Goal: Information Seeking & Learning: Find specific fact

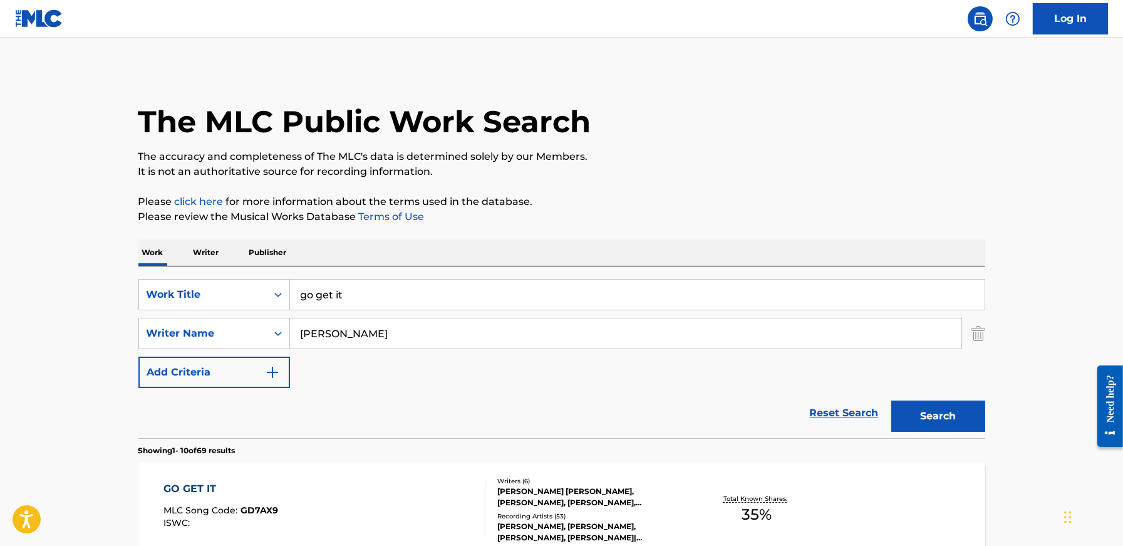
scroll to position [106, 0]
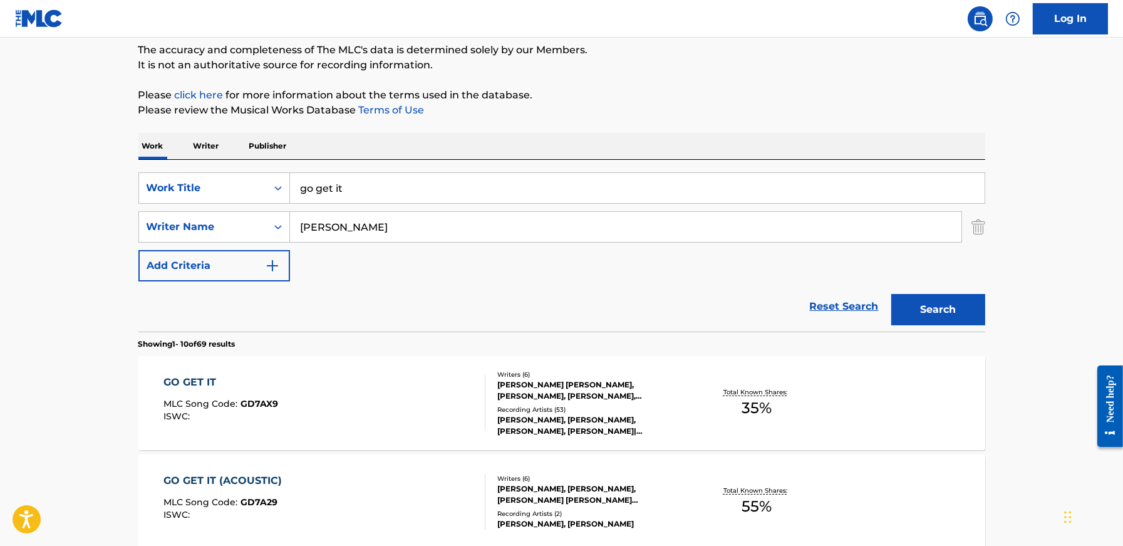
click at [395, 195] on input "go get it" at bounding box center [637, 188] width 695 height 30
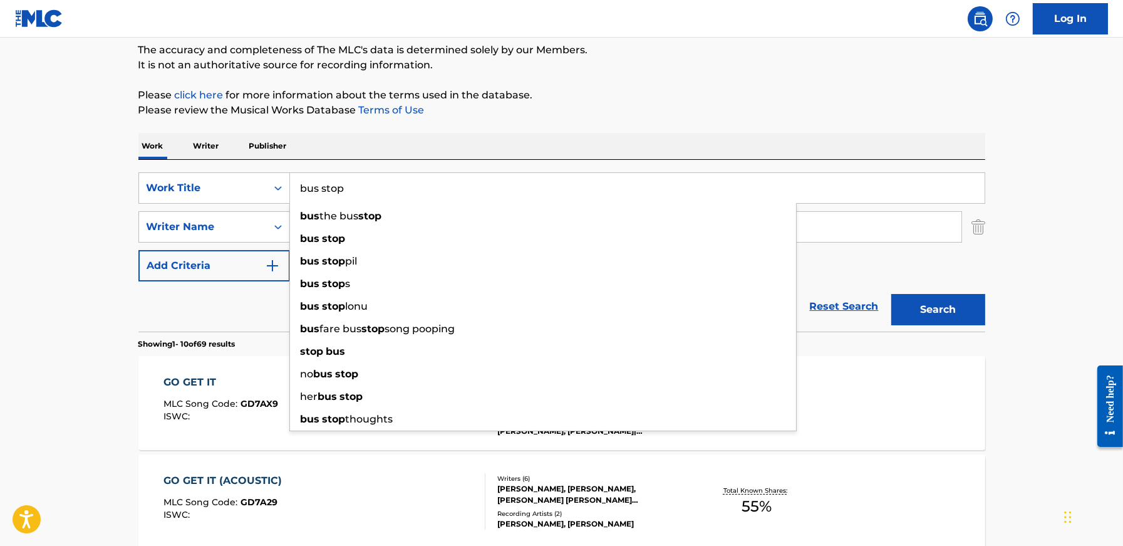
type input "bus stop"
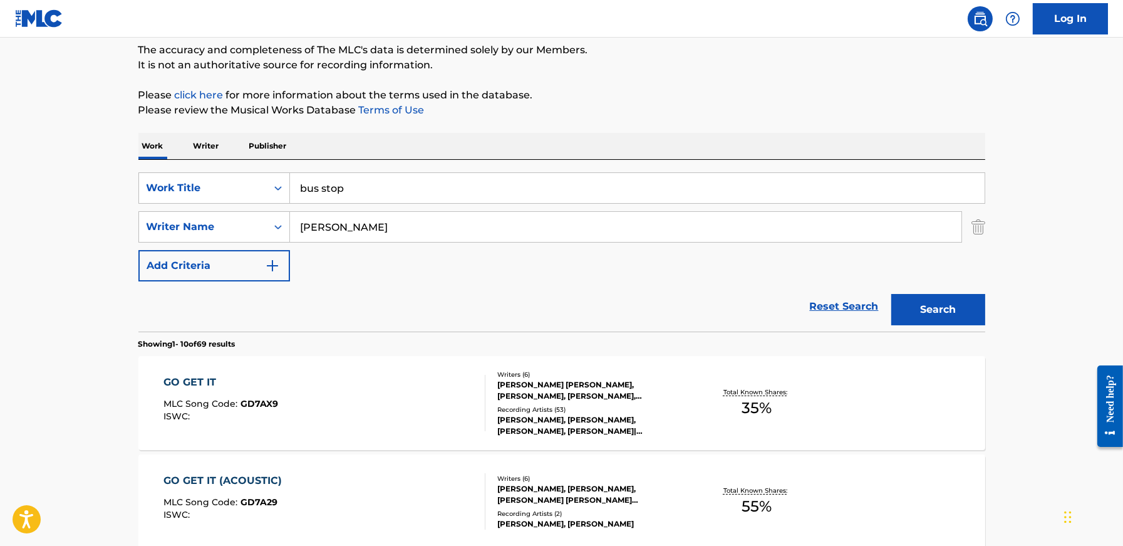
click at [355, 222] on input "[PERSON_NAME]" at bounding box center [626, 227] width 672 height 30
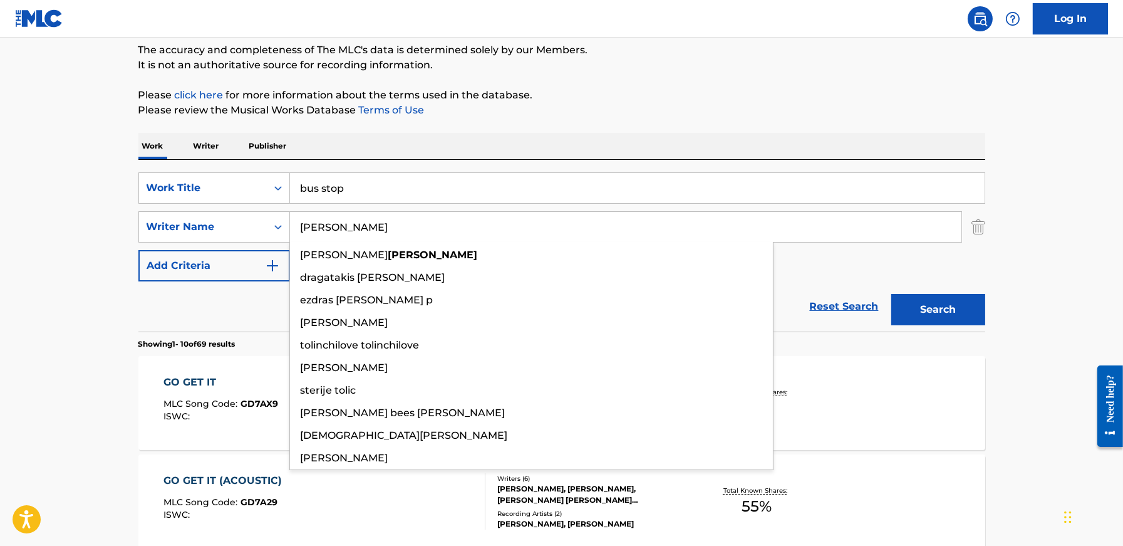
type input "[PERSON_NAME]"
click at [891, 294] on button "Search" at bounding box center [938, 309] width 94 height 31
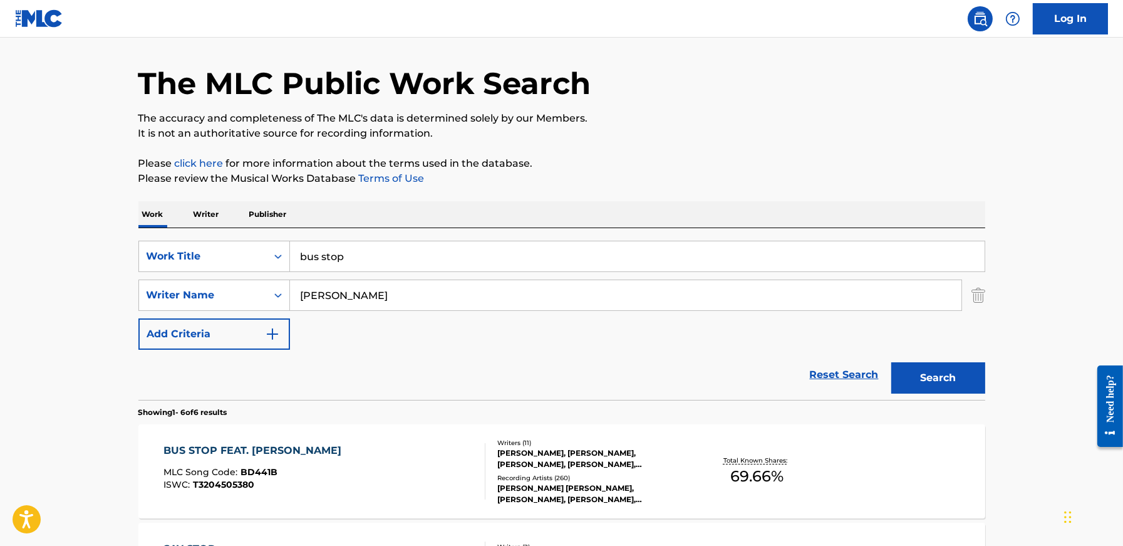
click at [8, 234] on main "The MLC Public Work Search The accuracy and completeness of The MLC's data is d…" at bounding box center [561, 537] width 1123 height 1076
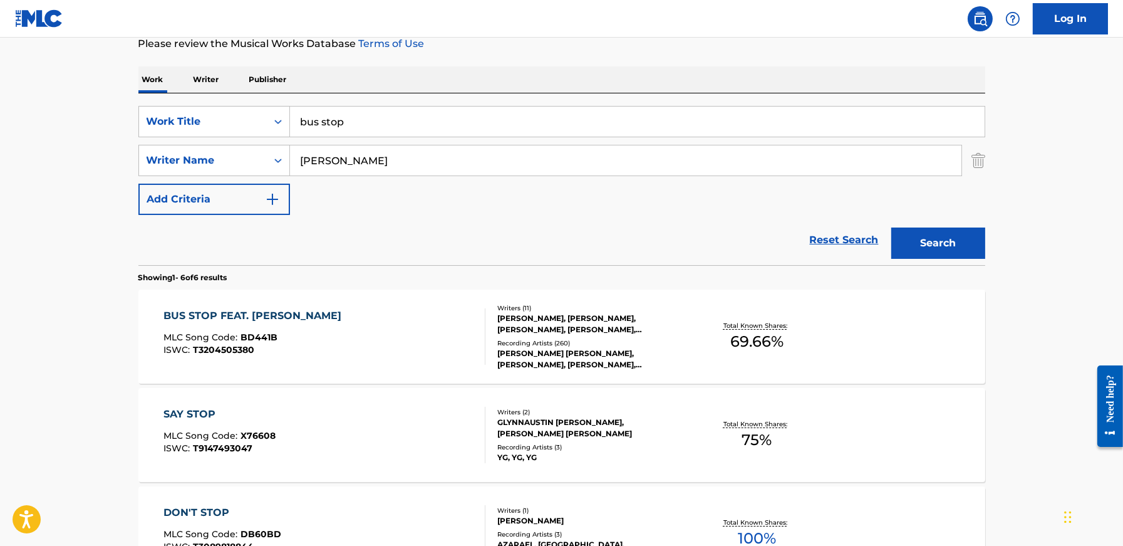
scroll to position [171, 0]
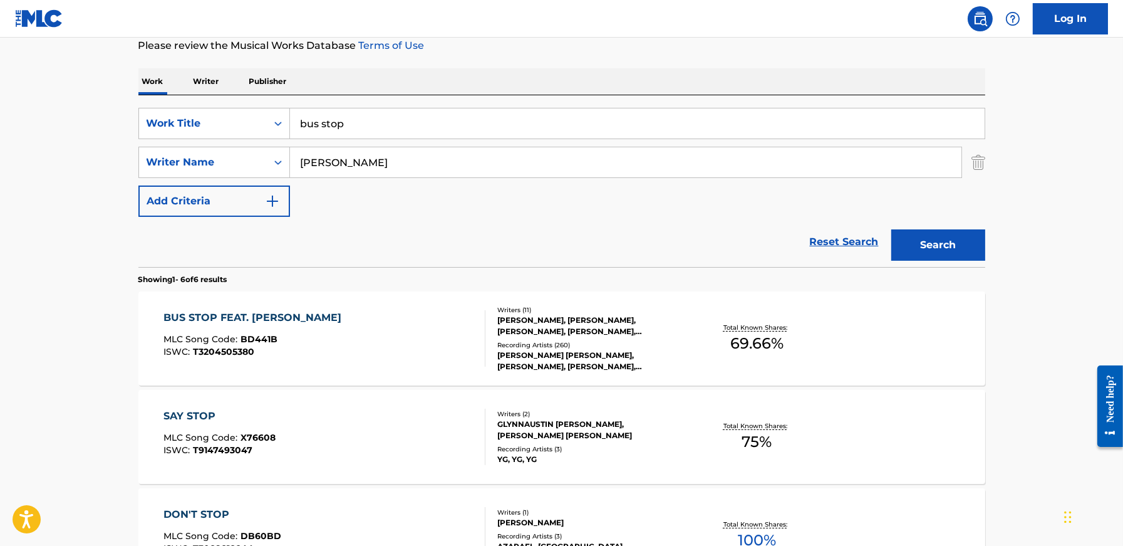
click at [266, 326] on div "BUS STOP FEAT. [PERSON_NAME] MLC Song Code : BD441B ISWC : T3204505380" at bounding box center [256, 338] width 184 height 56
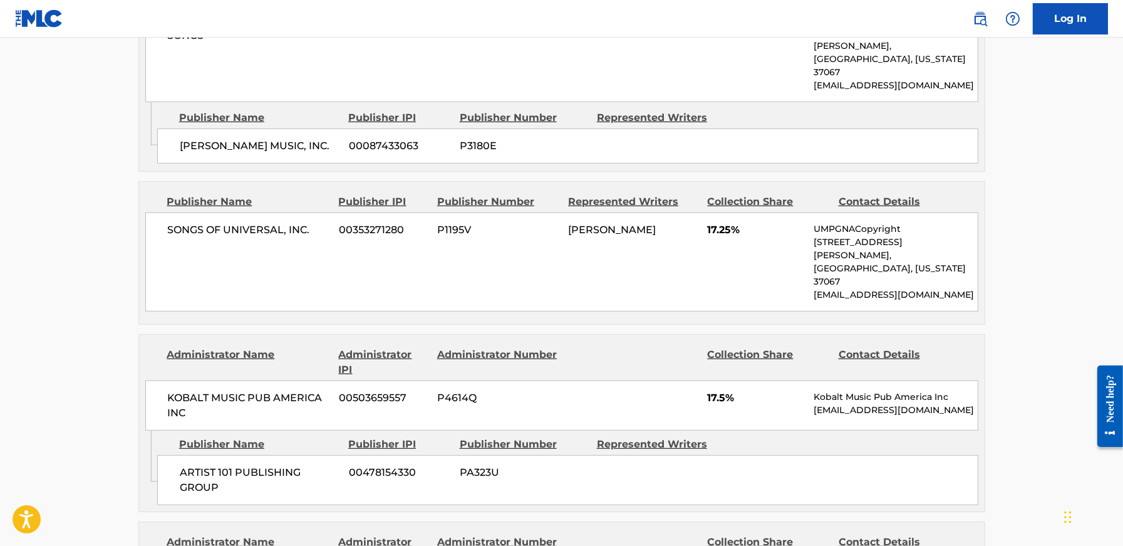
scroll to position [1555, 0]
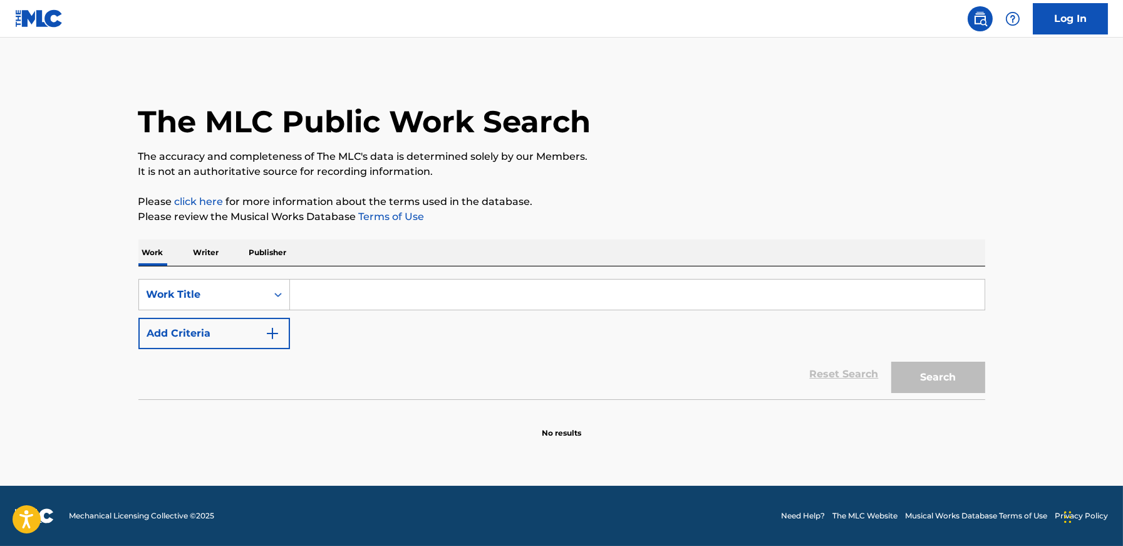
click at [356, 293] on input "Search Form" at bounding box center [637, 294] width 695 height 30
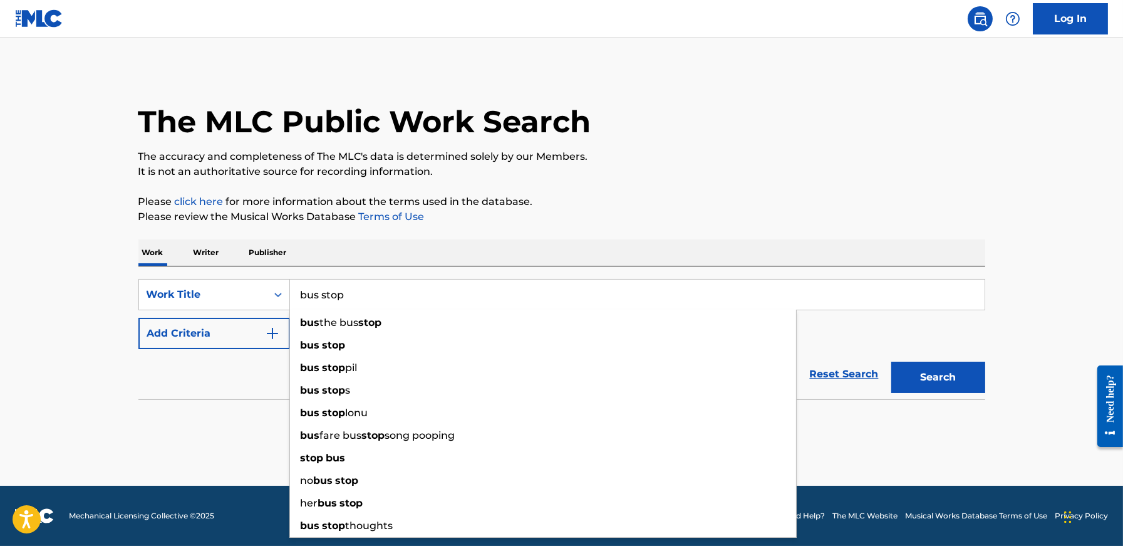
type input "bus stop"
click at [45, 403] on main "The MLC Public Work Search The accuracy and completeness of The MLC's data is d…" at bounding box center [561, 262] width 1123 height 448
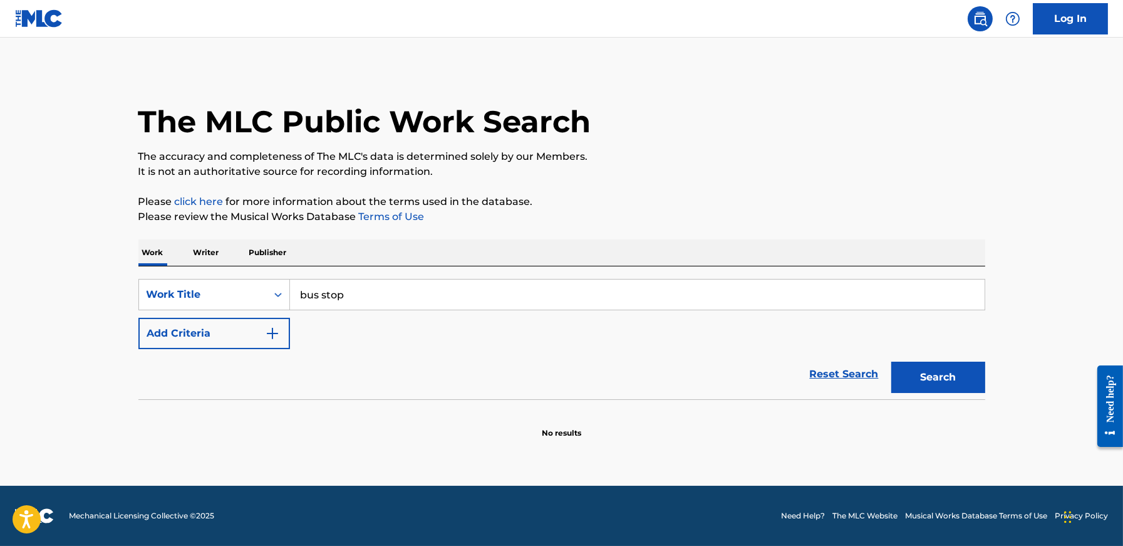
click at [259, 339] on button "Add Criteria" at bounding box center [214, 333] width 152 height 31
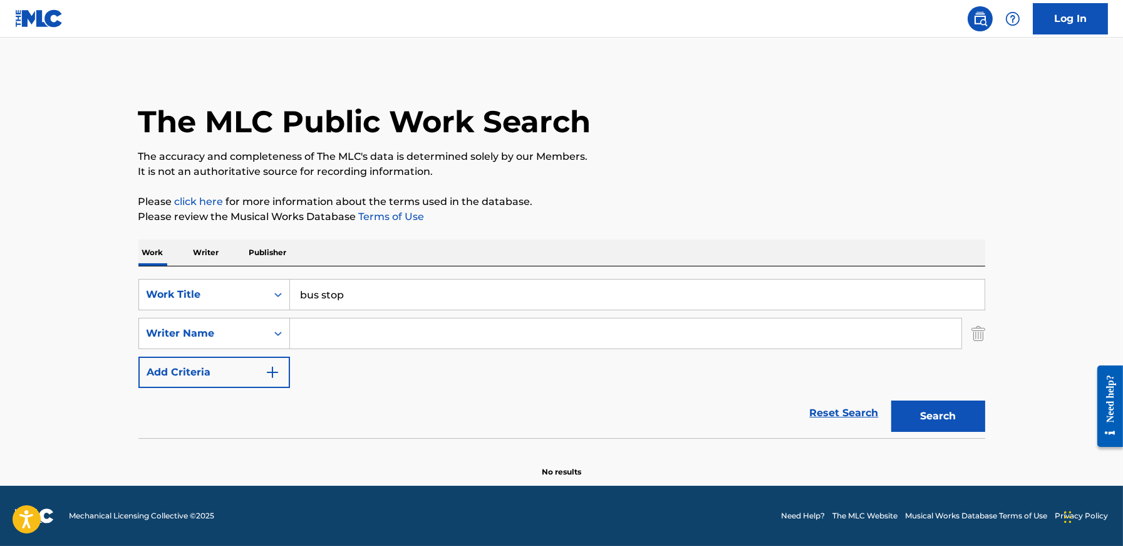
click at [356, 340] on input "Search Form" at bounding box center [626, 333] width 672 height 30
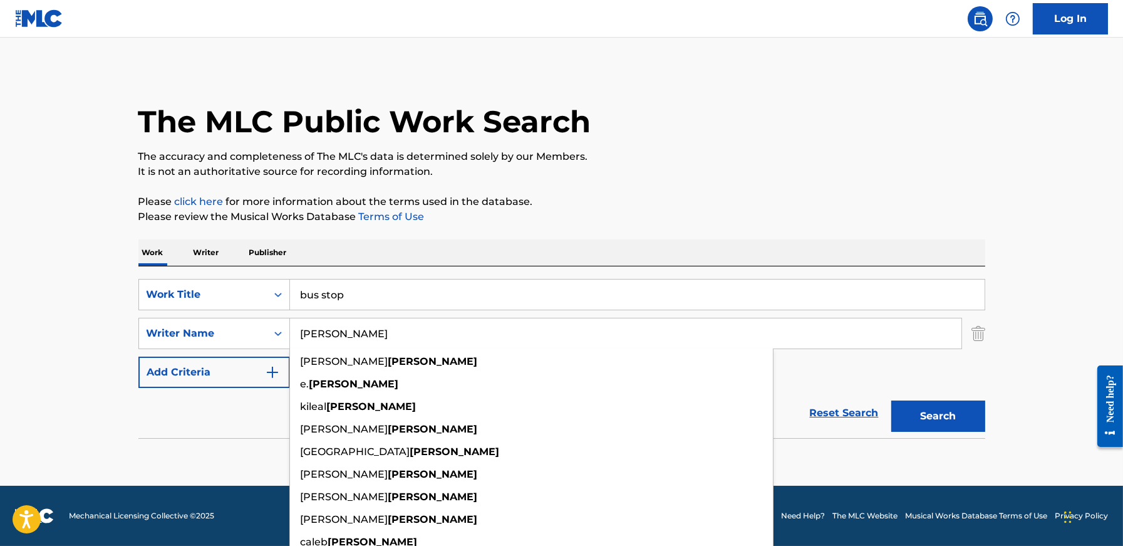
type input "[PERSON_NAME]"
click at [891, 400] on button "Search" at bounding box center [938, 415] width 94 height 31
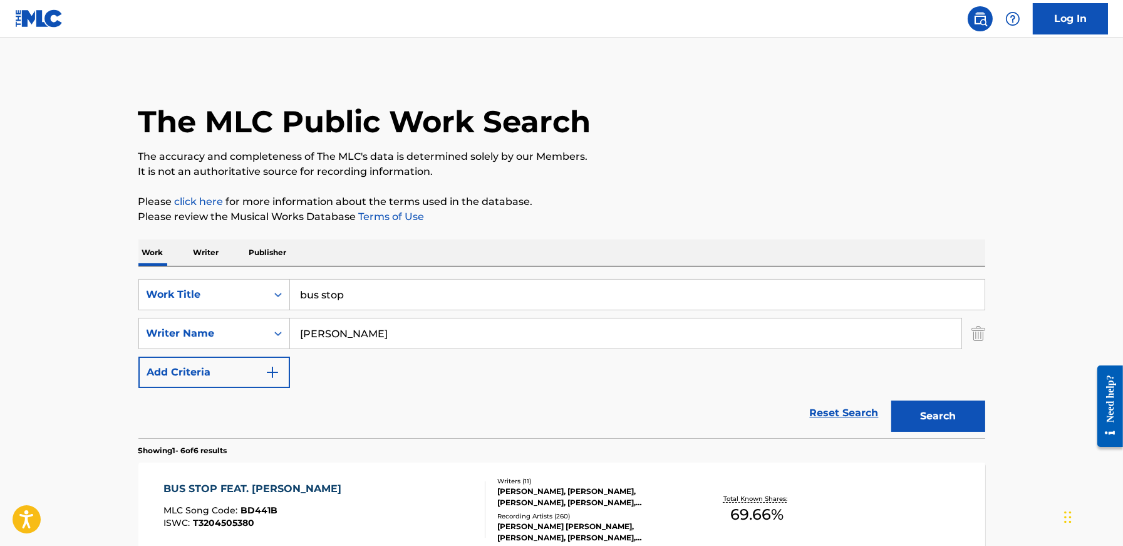
scroll to position [88, 0]
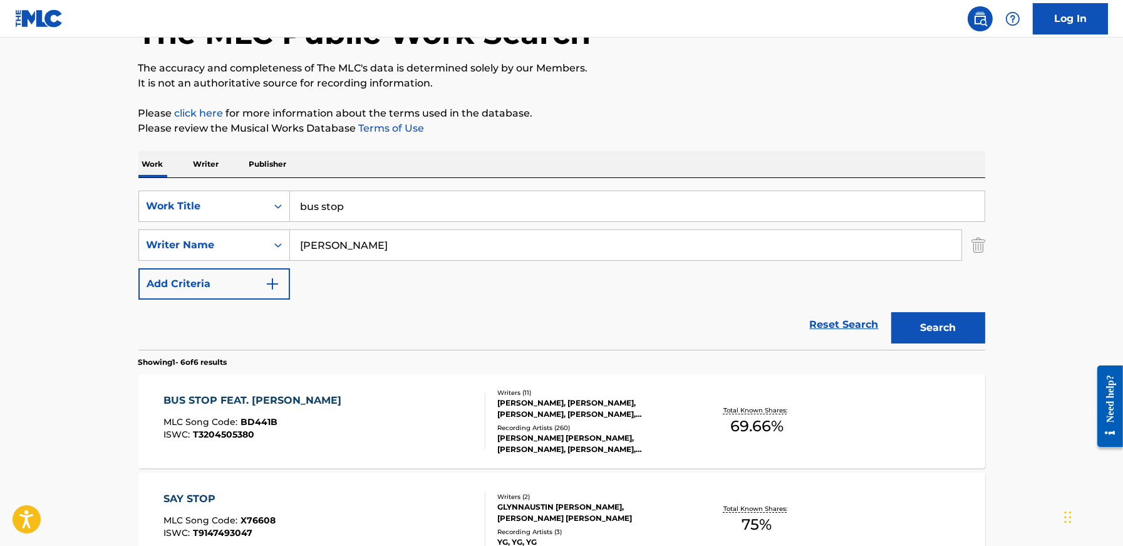
click at [301, 408] on div "BUS STOP FEAT. [PERSON_NAME] MLC Song Code : BD441B ISWC : T3204505380" at bounding box center [256, 421] width 184 height 56
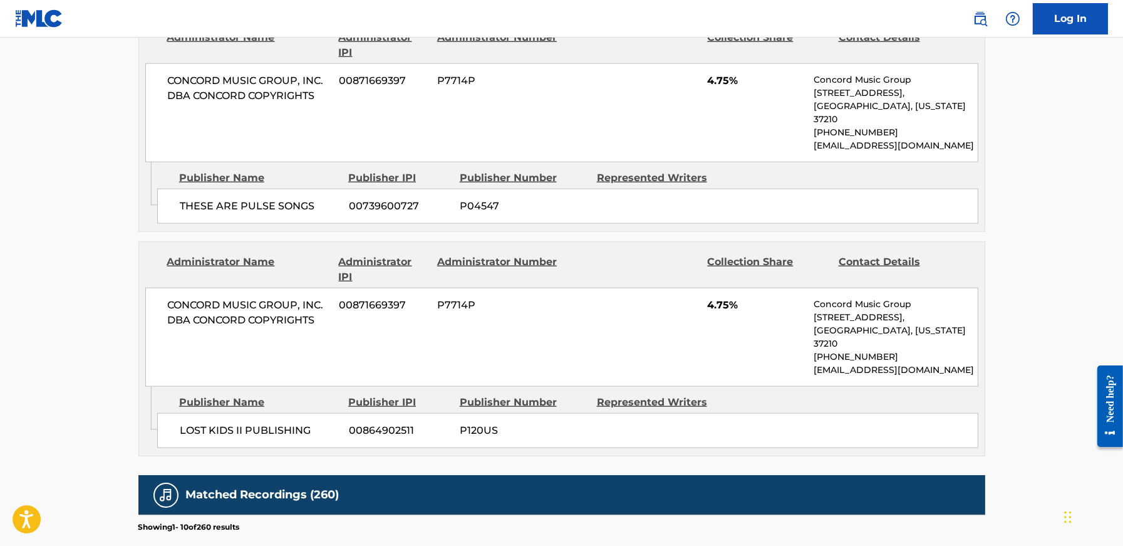
scroll to position [2753, 0]
